Goal: Task Accomplishment & Management: Use online tool/utility

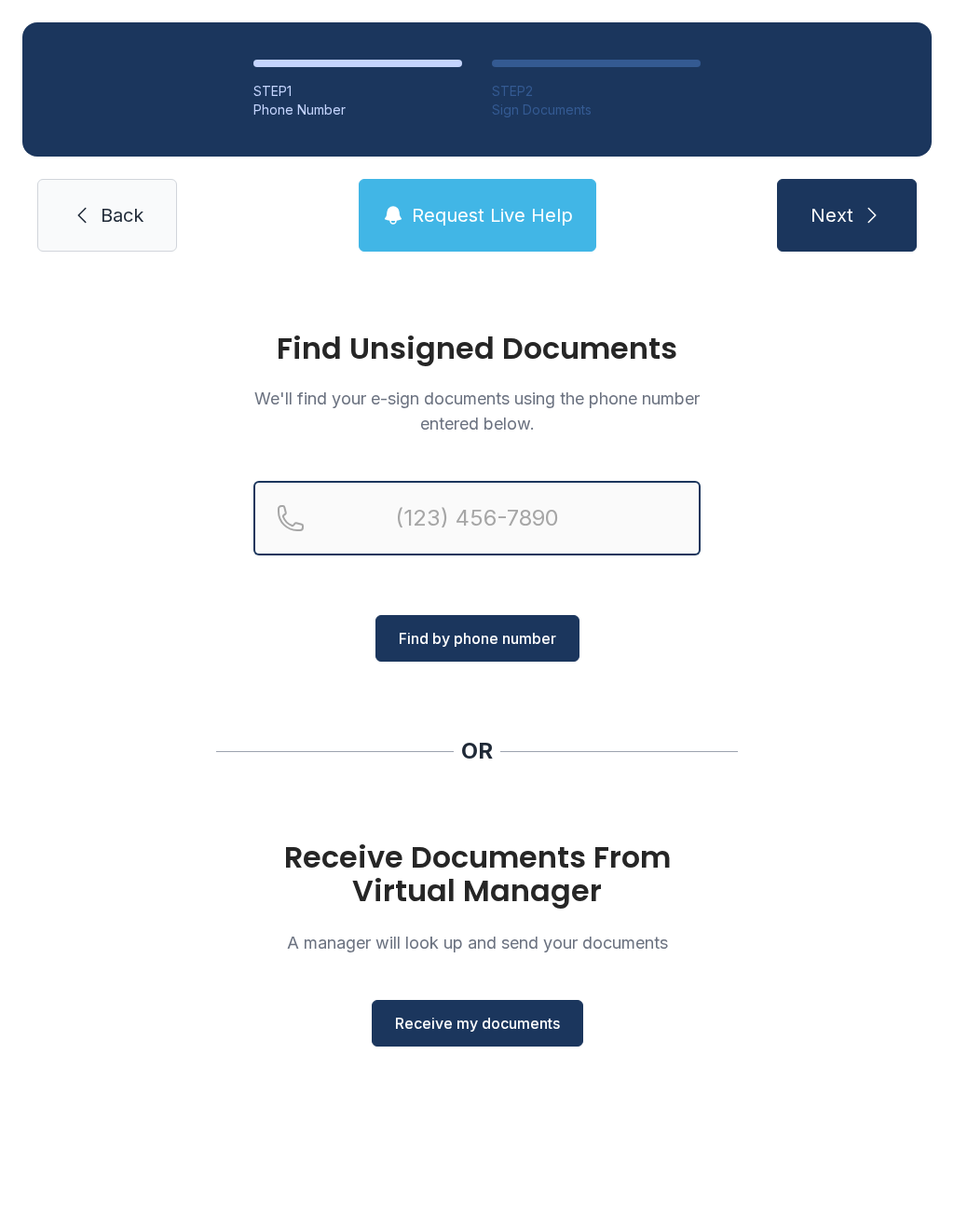
click at [446, 519] on input "Reservation phone number" at bounding box center [477, 518] width 447 height 75
type input "("
click at [538, 521] on input "(" at bounding box center [477, 518] width 447 height 75
click at [765, 691] on div "Find Unsigned Documents We'll find your e-sign documents using the phone number…" at bounding box center [477, 697] width 954 height 847
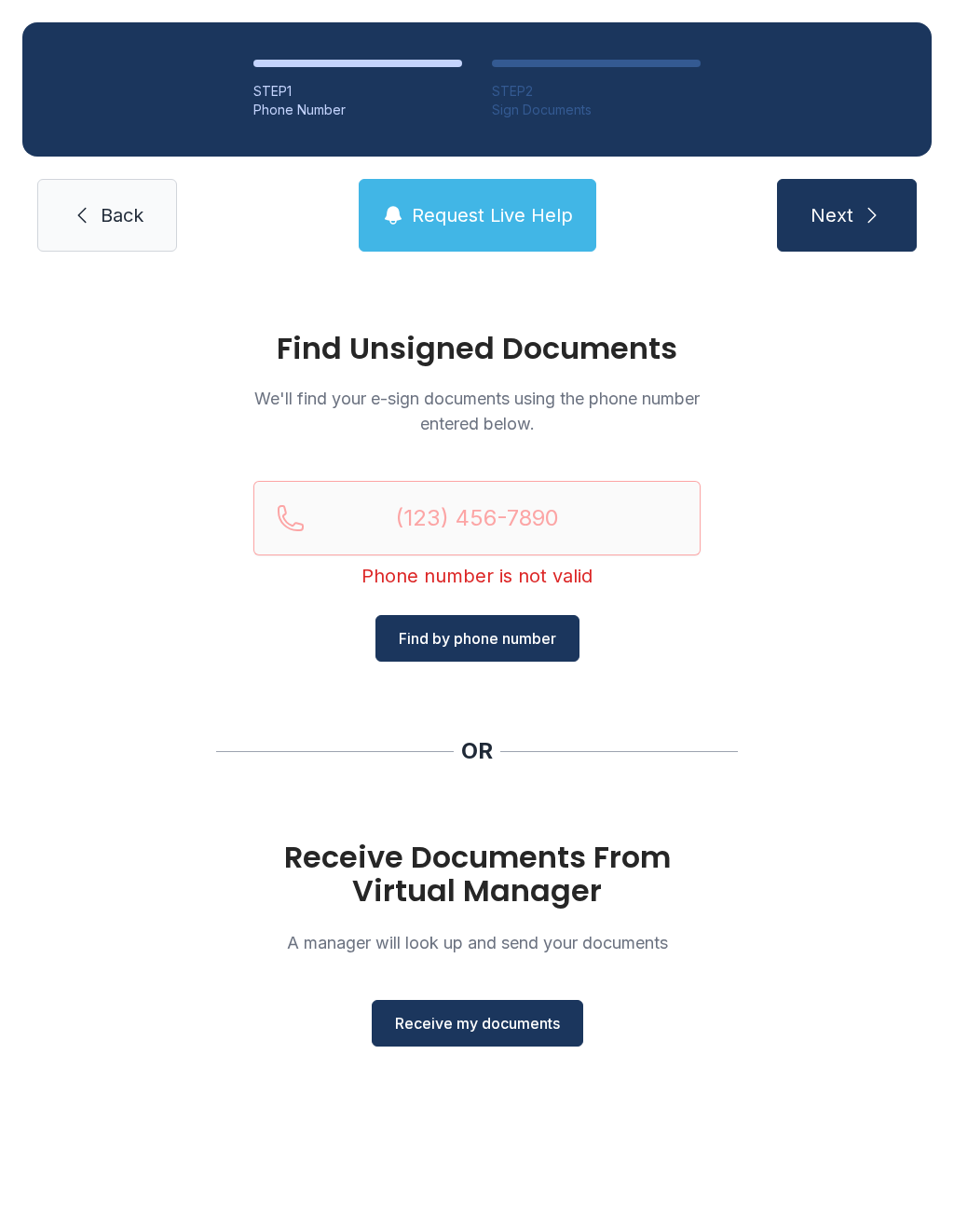
click at [518, 1034] on button "Receive my documents" at bounding box center [477, 1023] width 211 height 46
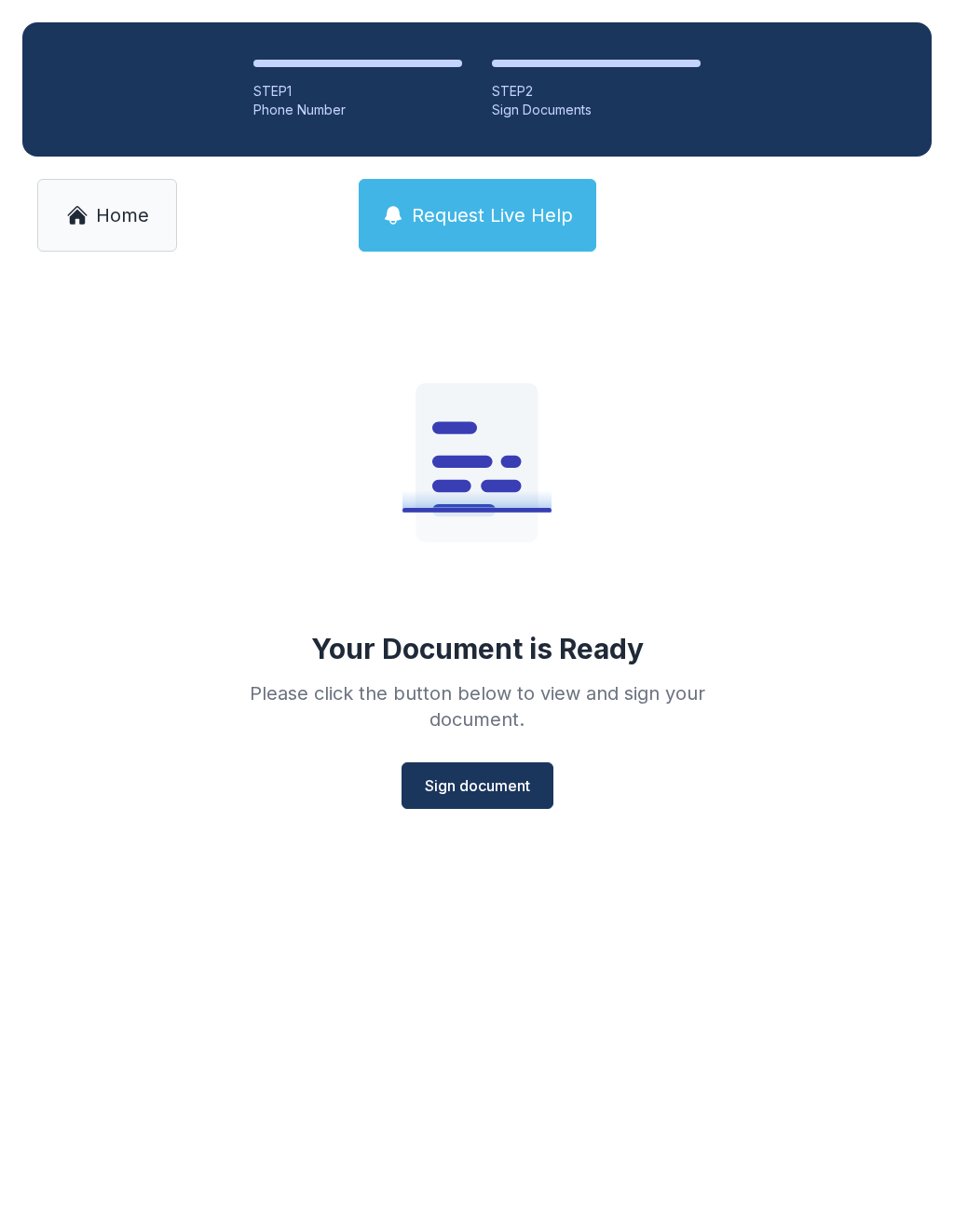
click at [502, 792] on span "Sign document" at bounding box center [477, 785] width 106 height 22
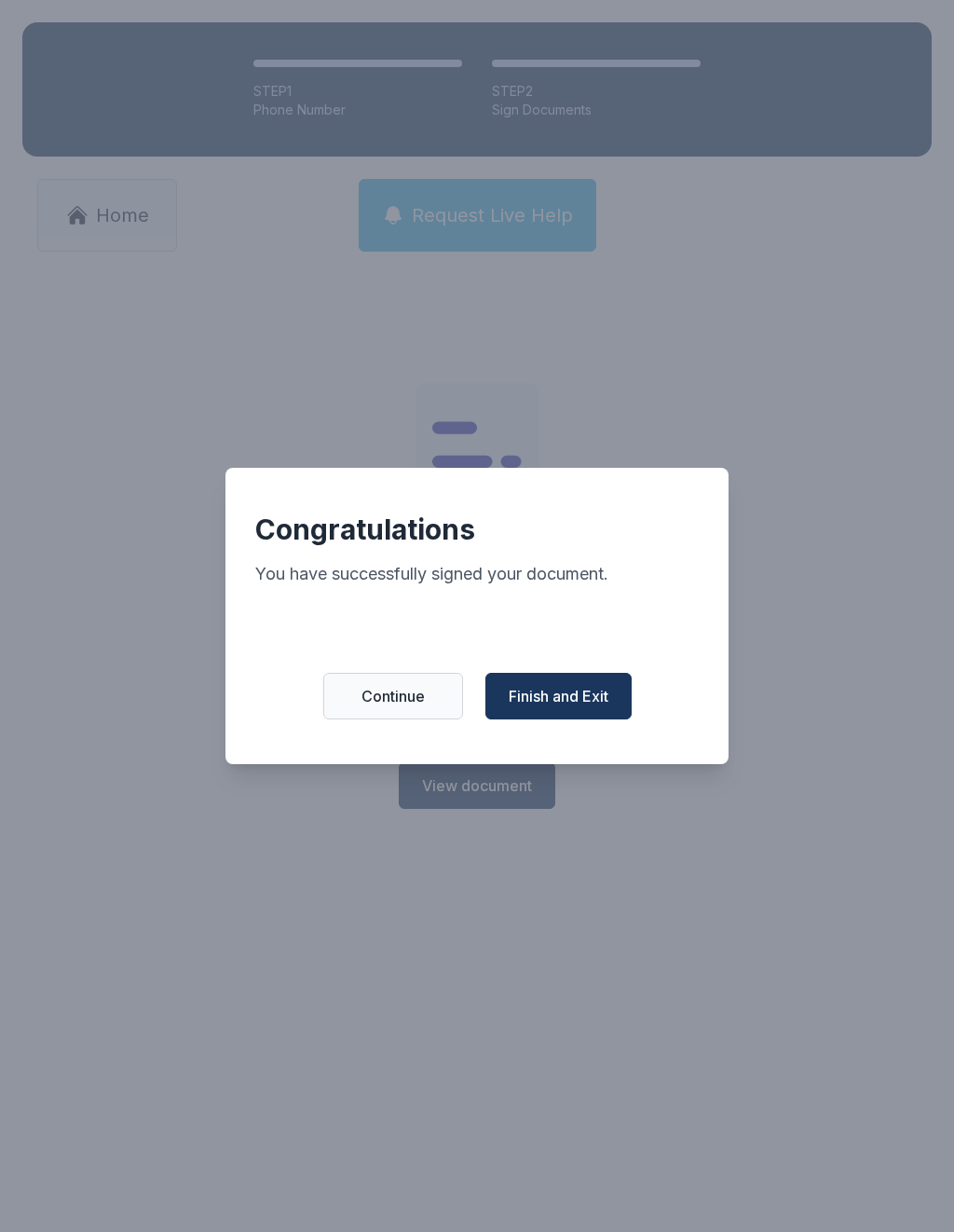
click at [578, 704] on span "Finish and Exit" at bounding box center [558, 696] width 100 height 22
